Goal: Task Accomplishment & Management: Manage account settings

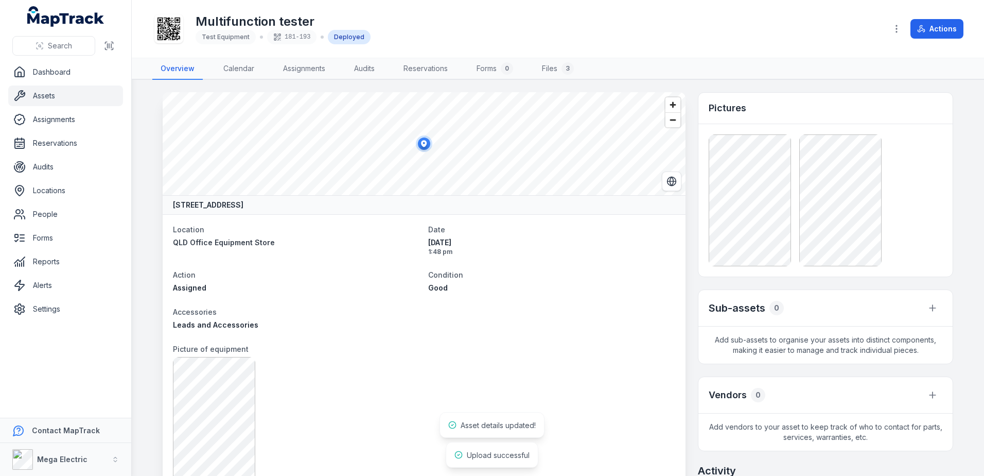
scroll to position [360, 0]
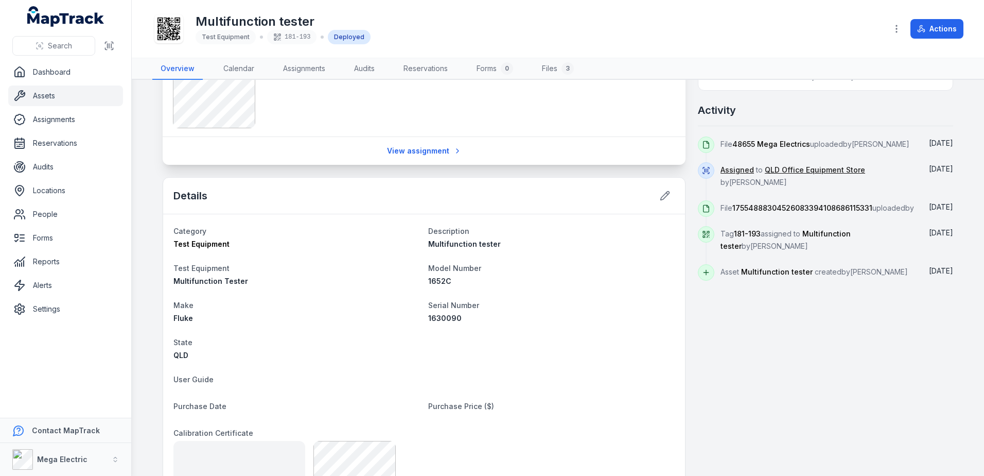
click at [81, 96] on link "Assets" at bounding box center [65, 95] width 115 height 21
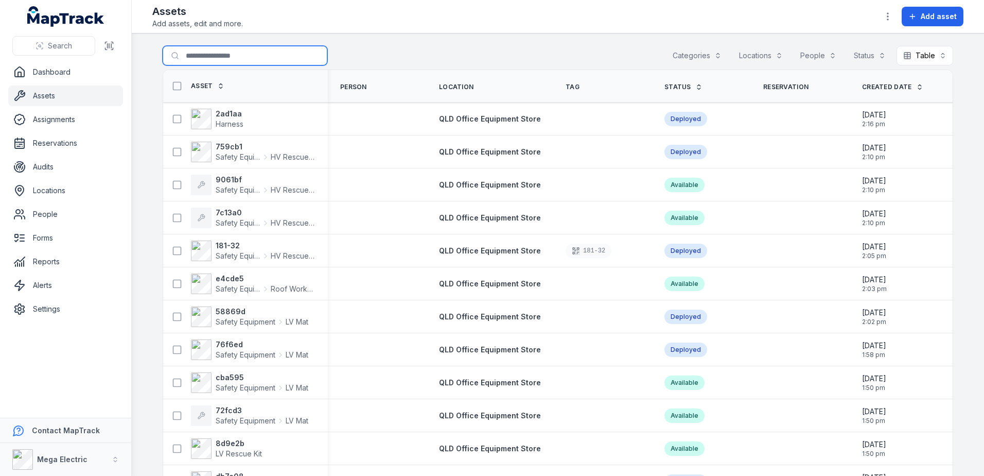
click at [227, 56] on input "Search for assets" at bounding box center [245, 56] width 165 height 20
type input "****"
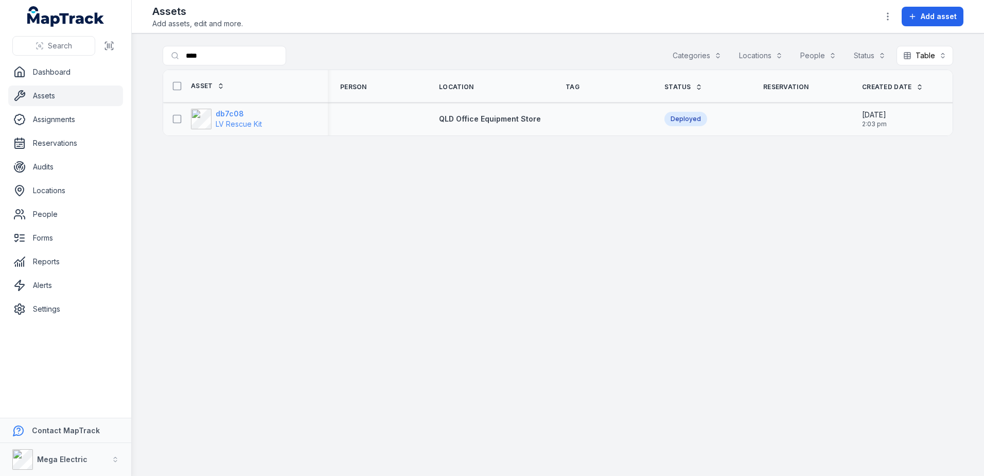
click at [231, 110] on strong "db7c08" at bounding box center [239, 114] width 46 height 10
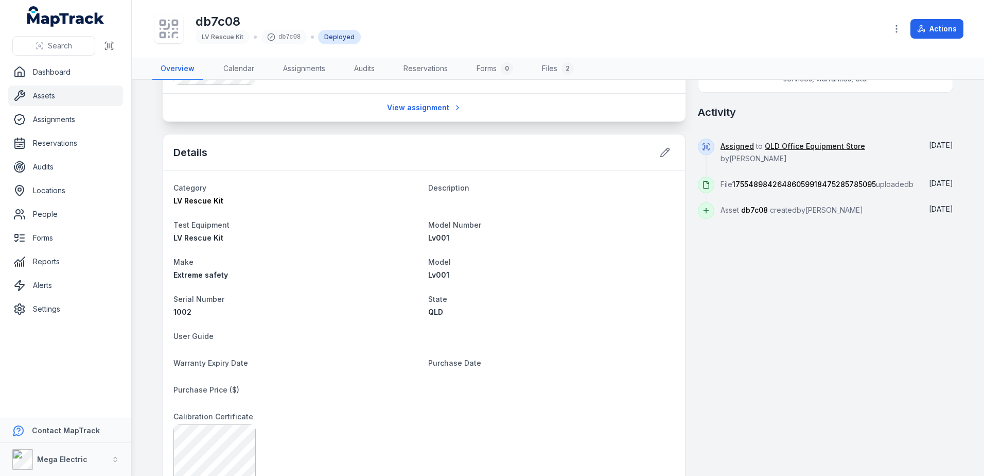
scroll to position [412, 0]
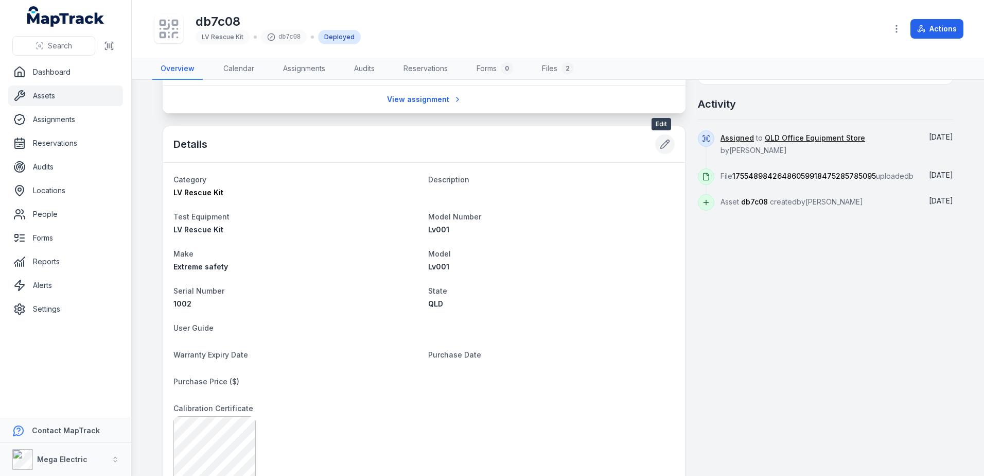
click at [662, 141] on icon at bounding box center [665, 144] width 9 height 9
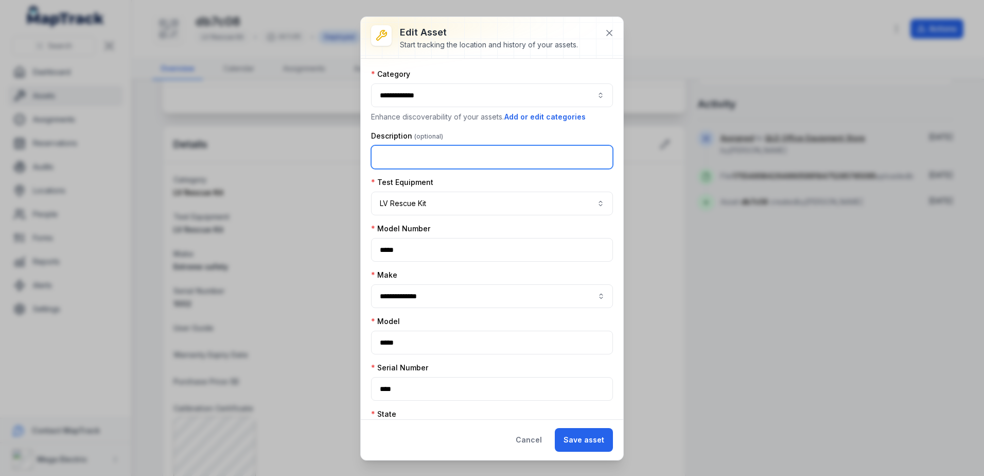
click at [445, 154] on input "text" at bounding box center [492, 157] width 242 height 24
type input "**********"
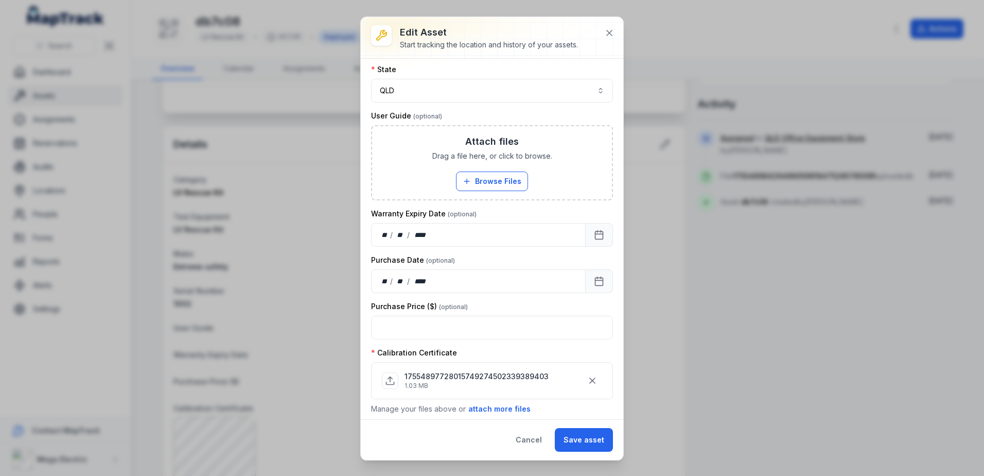
scroll to position [396, 0]
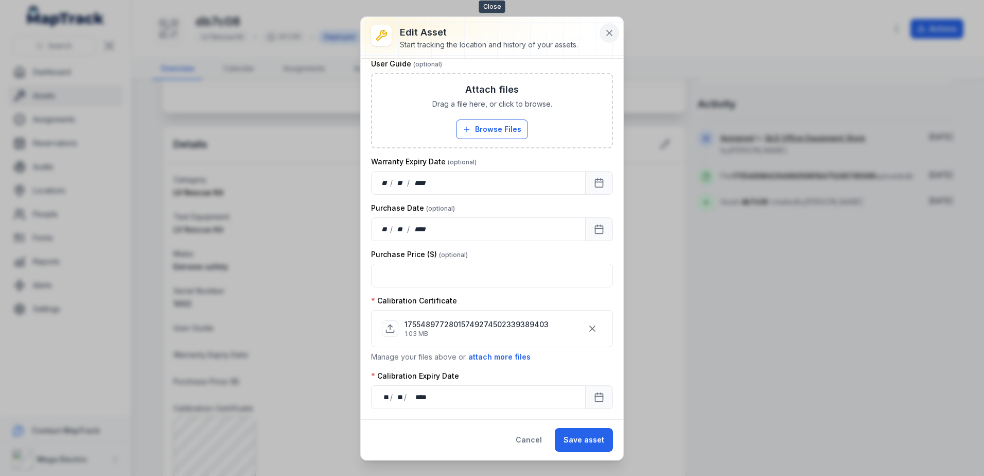
click at [611, 29] on icon at bounding box center [609, 33] width 10 height 10
